Goal: Check status

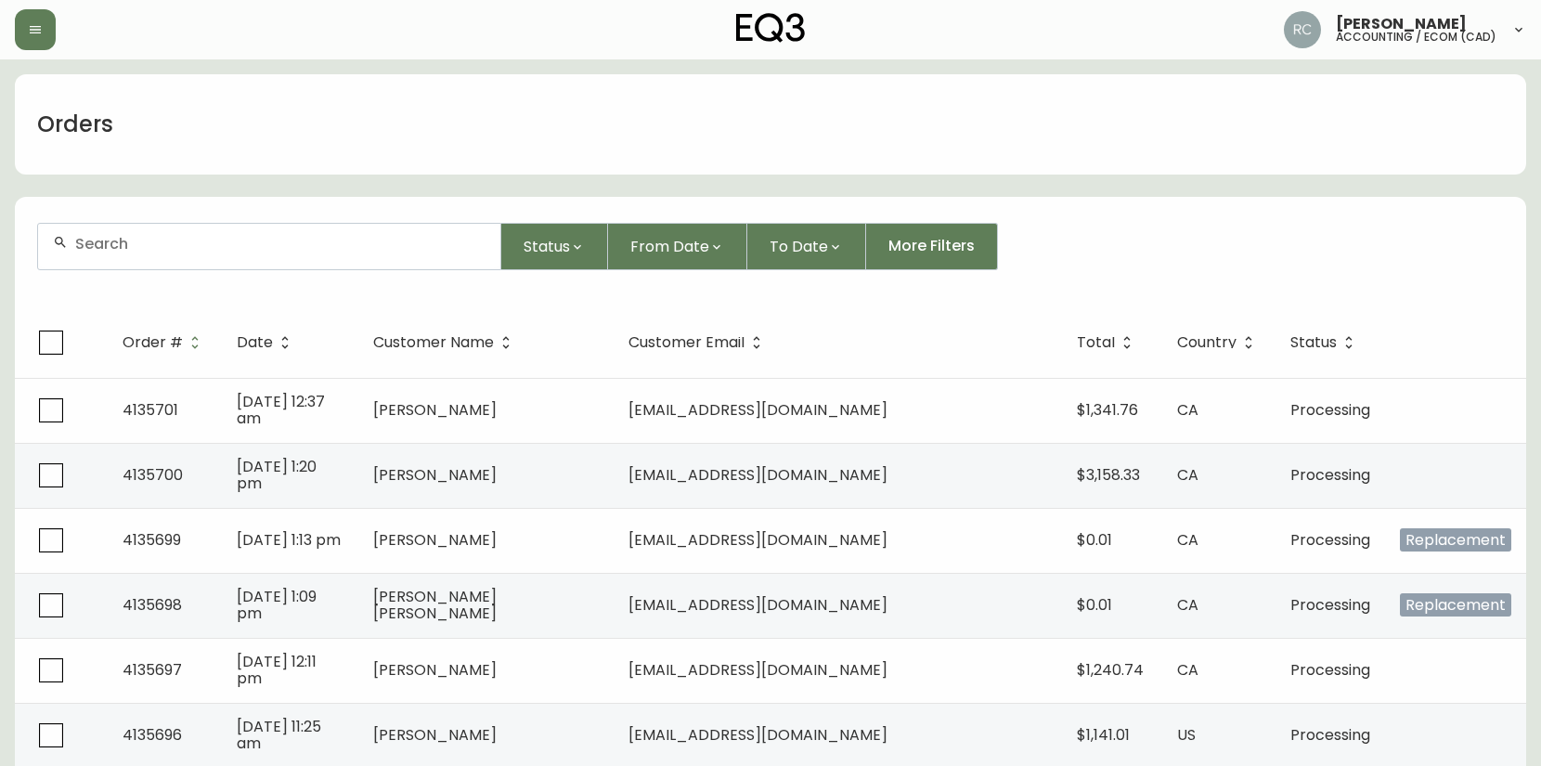
drag, startPoint x: 834, startPoint y: 0, endPoint x: 488, endPoint y: 136, distance: 372.1
click at [488, 136] on div "Orders" at bounding box center [770, 124] width 1511 height 100
